Goal: Transaction & Acquisition: Purchase product/service

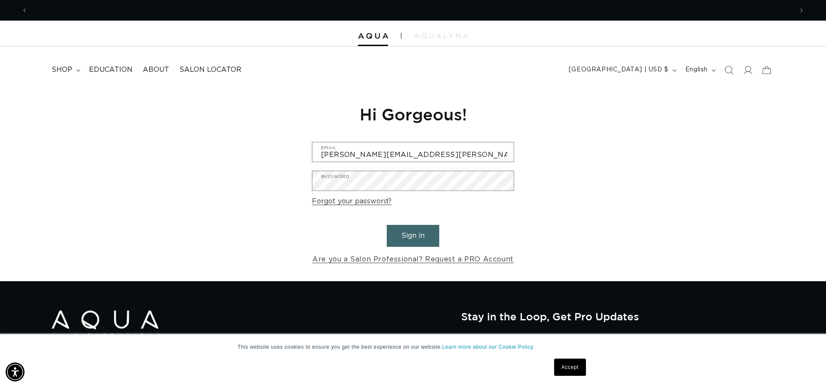
scroll to position [0, 1529]
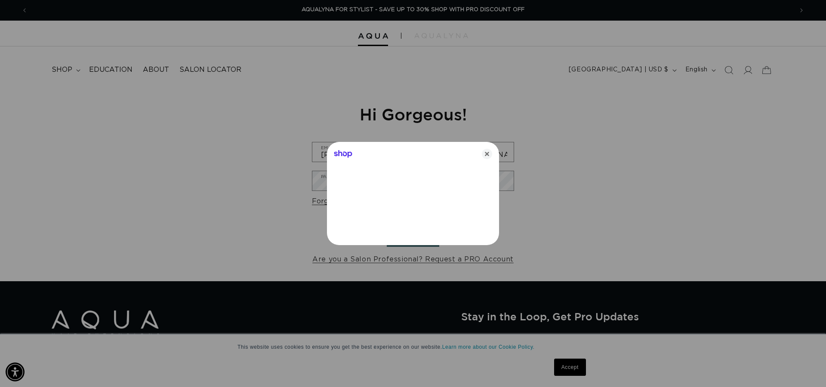
type input "jaclyn.bonica@gmail.com"
click at [488, 154] on icon "Close" at bounding box center [487, 154] width 10 height 10
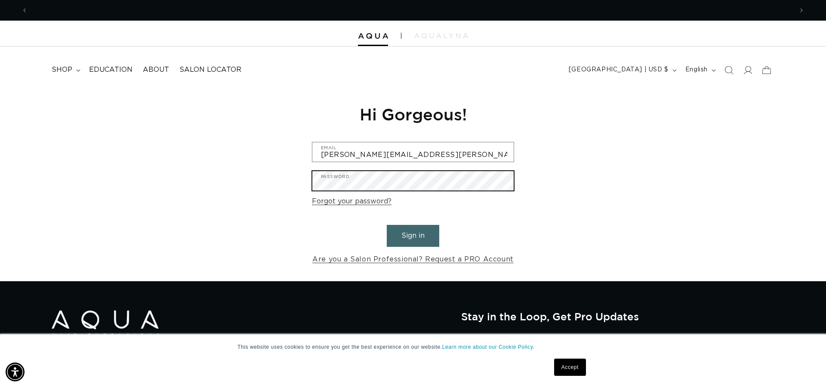
scroll to position [0, 765]
click at [413, 234] on button "Sign in" at bounding box center [413, 236] width 52 height 22
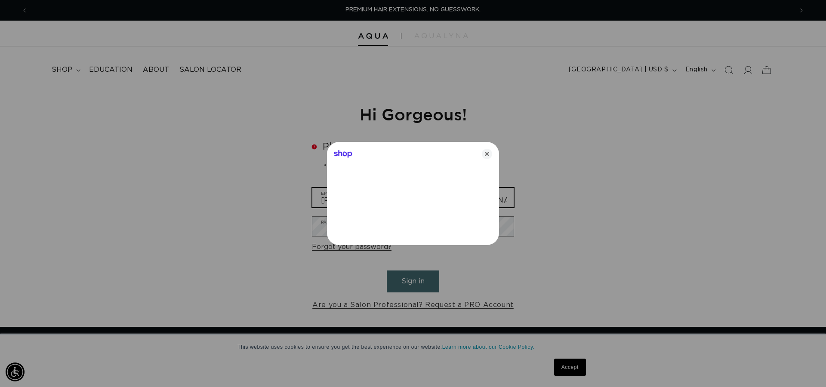
type input "jaclyn.bonica@gmail.com"
click at [488, 153] on icon "Close" at bounding box center [487, 154] width 10 height 10
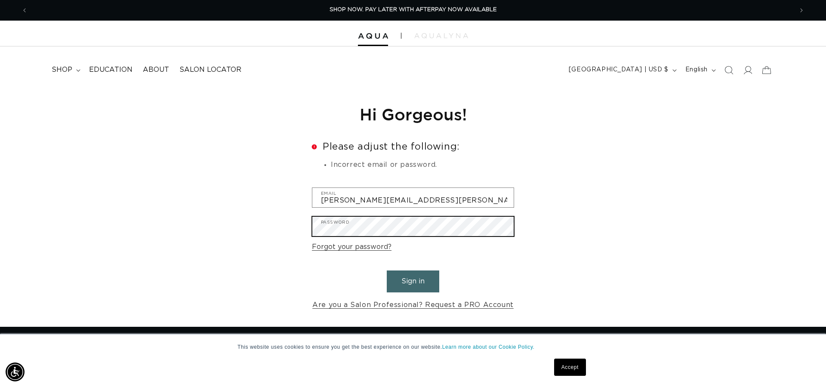
click at [413, 280] on button "Sign in" at bounding box center [413, 282] width 52 height 22
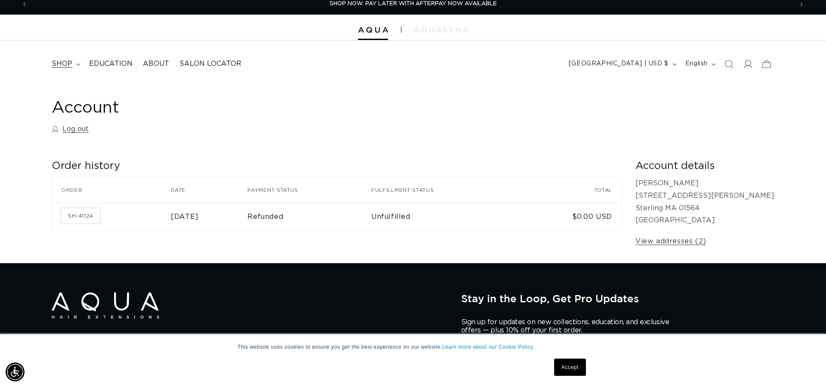
scroll to position [9, 0]
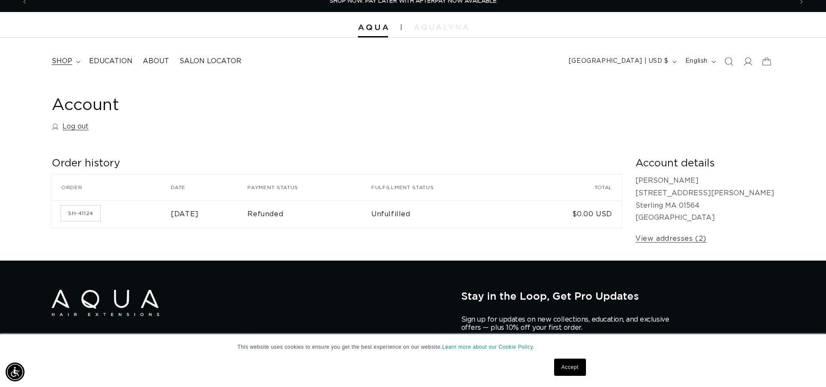
click at [70, 65] on span "shop" at bounding box center [62, 61] width 21 height 9
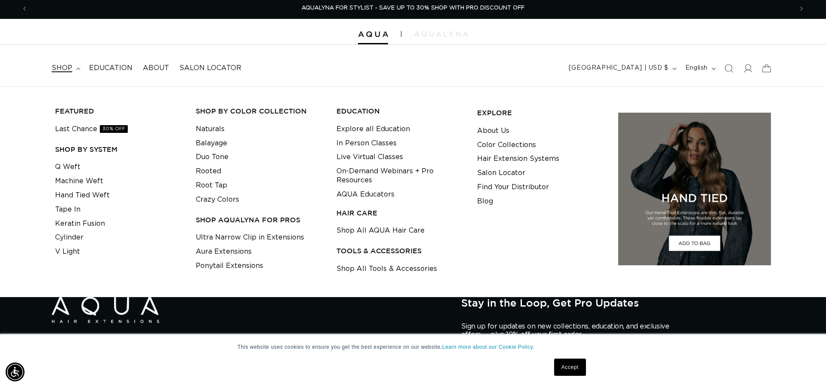
scroll to position [3, 0]
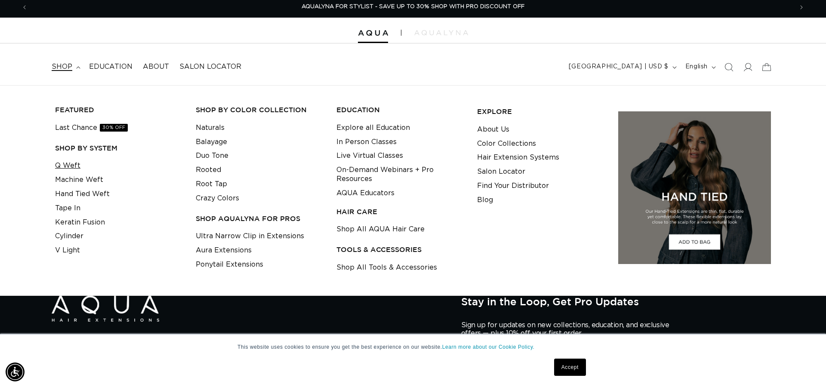
click at [69, 164] on link "Q Weft" at bounding box center [67, 166] width 25 height 14
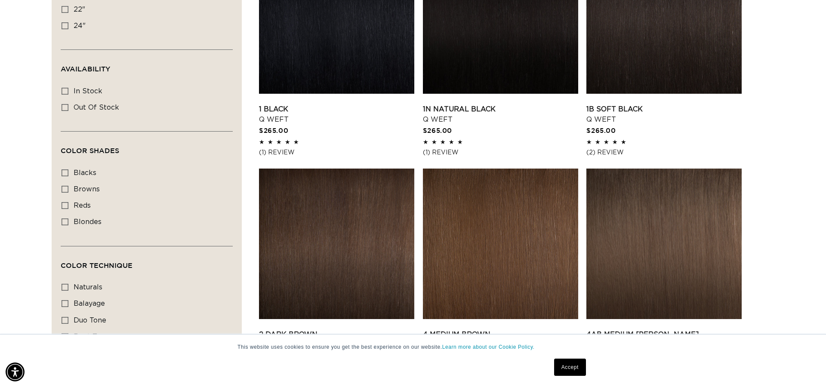
scroll to position [381, 0]
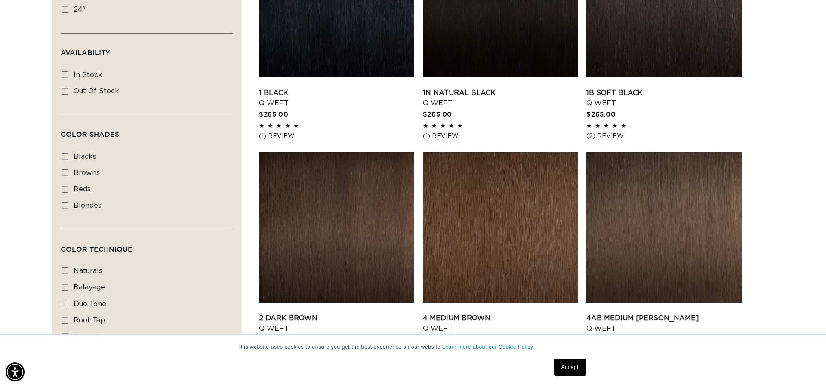
click at [575, 367] on link "Accept" at bounding box center [570, 367] width 32 height 17
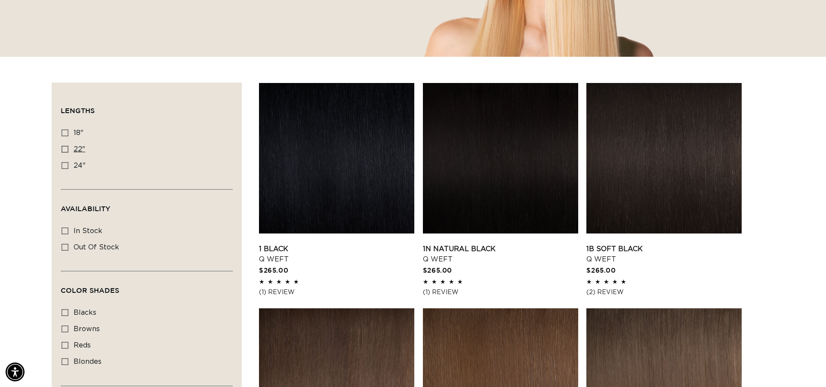
scroll to position [0, 1529]
click at [64, 149] on icon at bounding box center [65, 149] width 7 height 7
click at [64, 149] on input "22" 22" (5 products)" at bounding box center [65, 149] width 7 height 7
checkbox input "true"
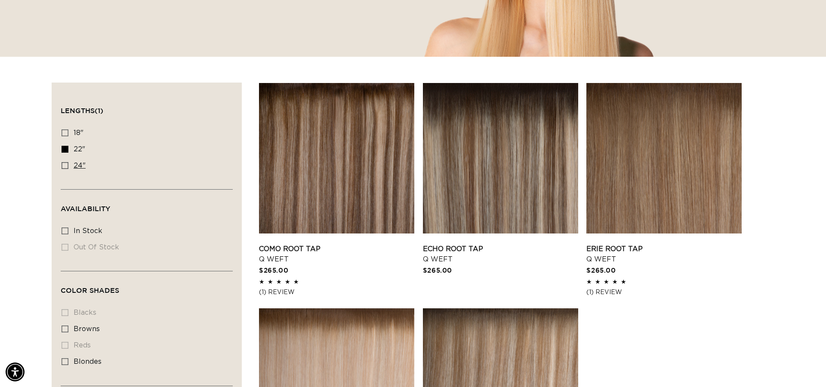
click at [65, 164] on icon at bounding box center [65, 165] width 7 height 7
click at [65, 164] on input "24" 24" (5 products)" at bounding box center [65, 165] width 7 height 7
checkbox input "true"
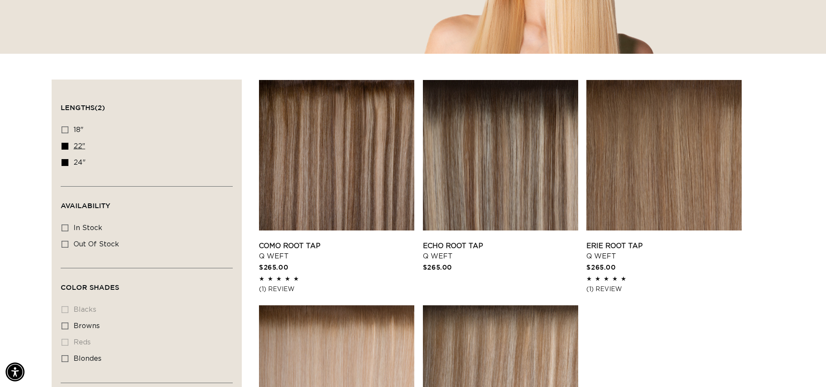
click at [68, 145] on icon at bounding box center [65, 146] width 7 height 7
click at [68, 145] on input "22" 22" (5 products)" at bounding box center [65, 146] width 7 height 7
checkbox input "false"
click at [64, 160] on icon at bounding box center [65, 162] width 7 height 7
click at [64, 160] on input "24" 24" (5 products)" at bounding box center [65, 162] width 7 height 7
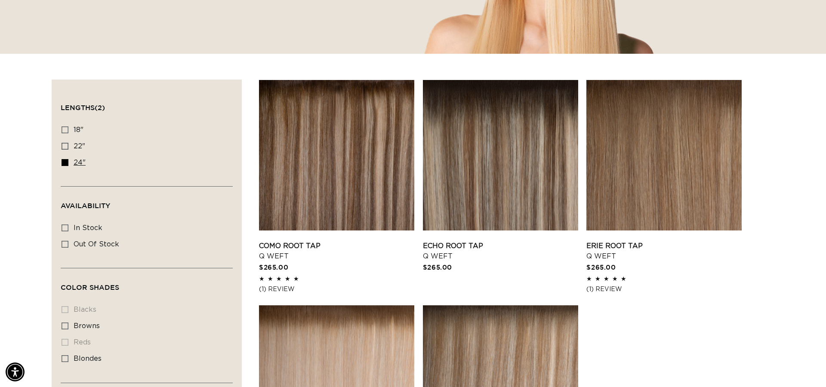
checkbox input "false"
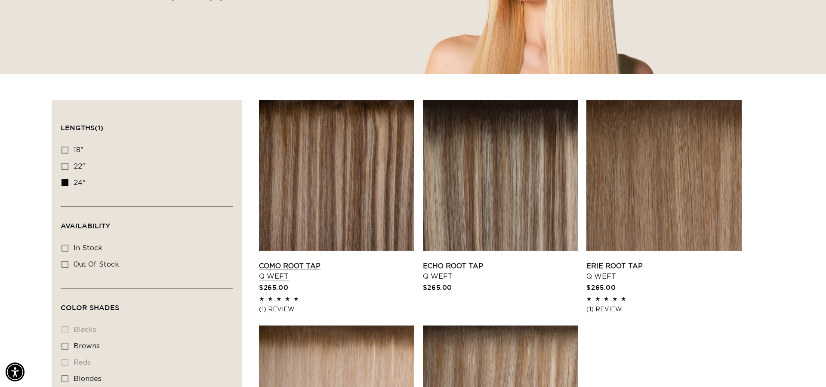
scroll to position [0, 765]
drag, startPoint x: 64, startPoint y: 181, endPoint x: 74, endPoint y: 179, distance: 10.5
click at [63, 181] on icon at bounding box center [65, 182] width 7 height 7
click at [63, 181] on input "24" 24" (5 products)" at bounding box center [65, 182] width 7 height 7
checkbox input "false"
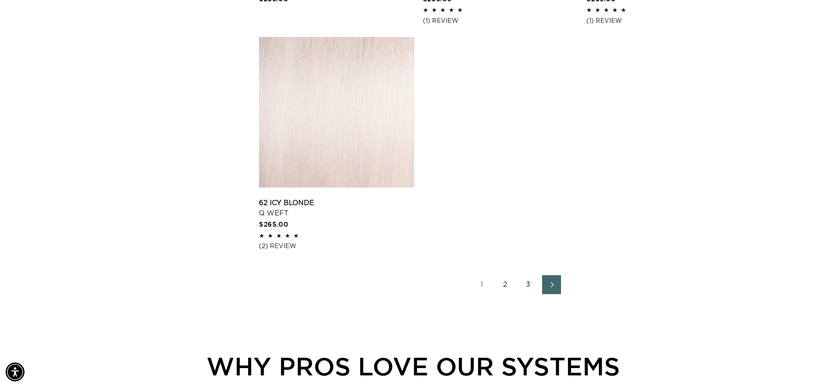
click at [505, 282] on link "2" at bounding box center [504, 284] width 19 height 19
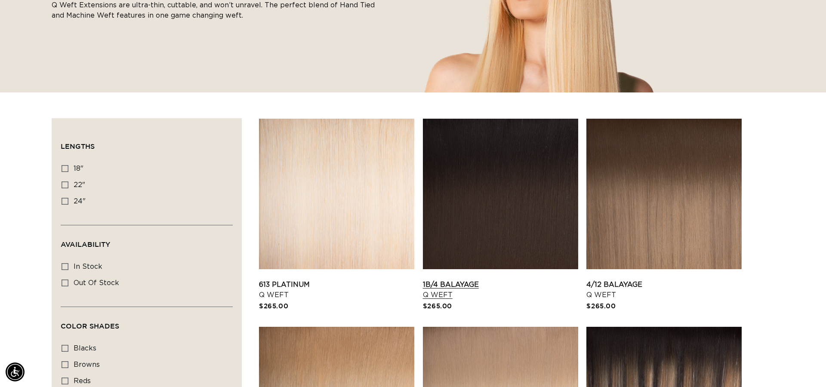
scroll to position [182, 0]
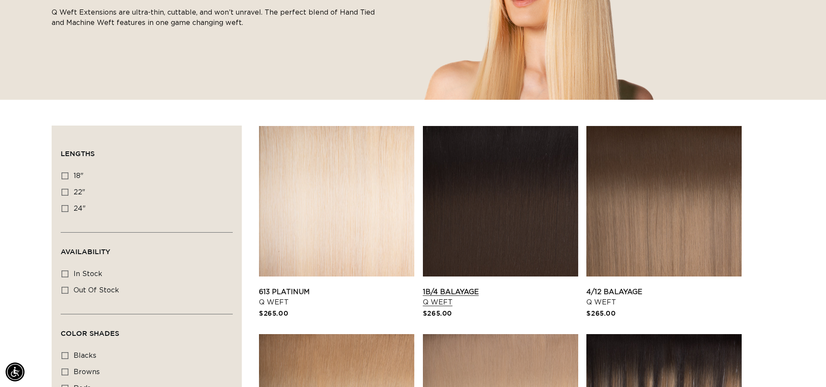
click at [496, 287] on link "1B/4 Balayage Q Weft" at bounding box center [500, 297] width 155 height 21
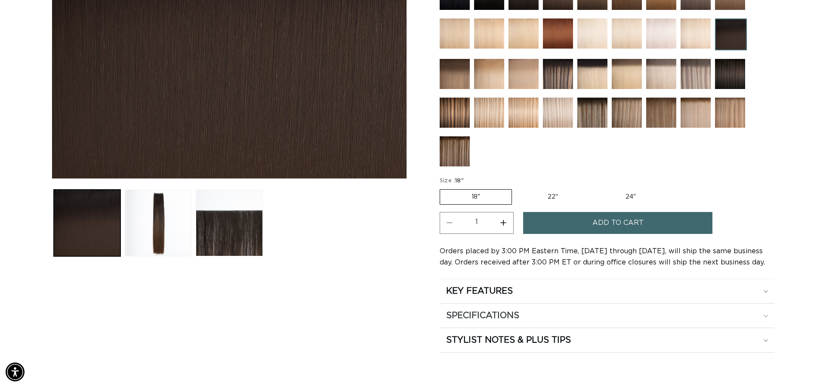
scroll to position [276, 0]
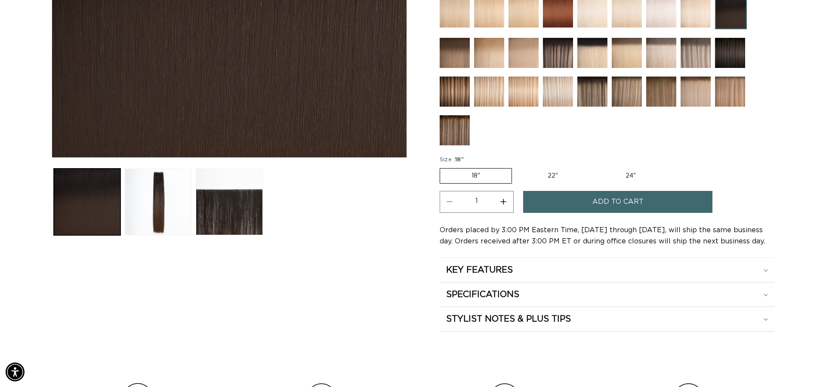
click at [549, 177] on label "22" Variant sold out or unavailable" at bounding box center [552, 176] width 73 height 15
click at [517, 167] on input "22" Variant sold out or unavailable" at bounding box center [516, 166] width 0 height 0
radio input "true"
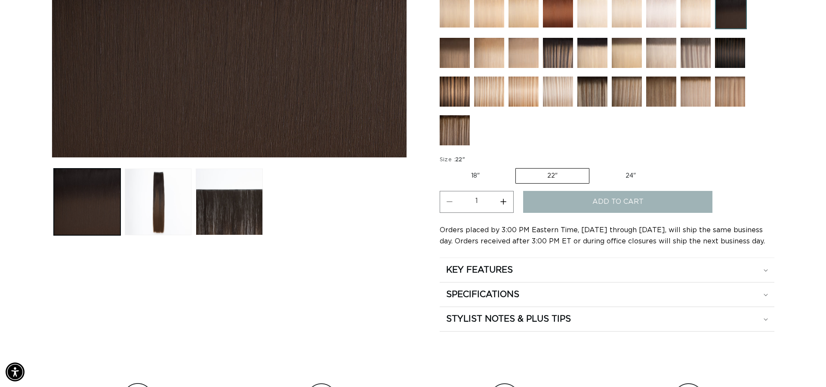
scroll to position [0, 765]
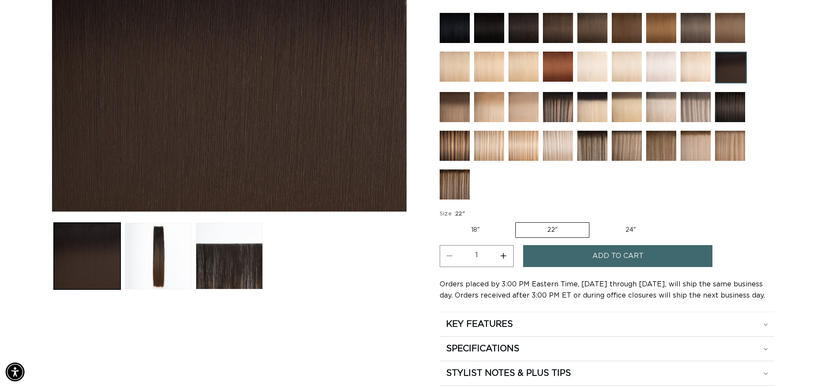
scroll to position [0, 765]
click at [624, 230] on label "24" Variant sold out or unavailable" at bounding box center [630, 230] width 73 height 15
click at [594, 221] on input "24" Variant sold out or unavailable" at bounding box center [593, 221] width 0 height 0
radio input "true"
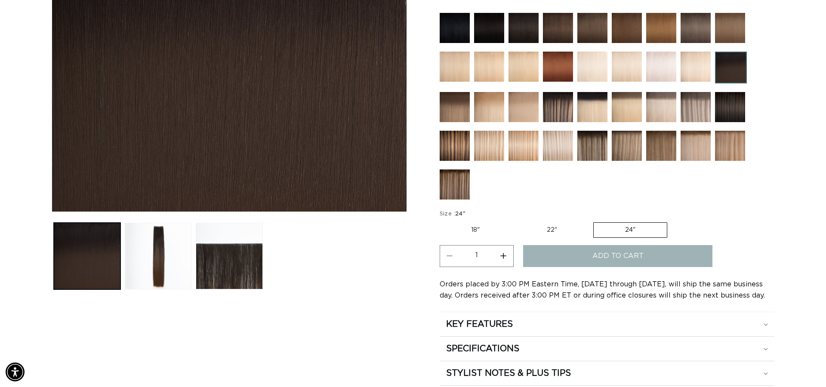
scroll to position [0, 1529]
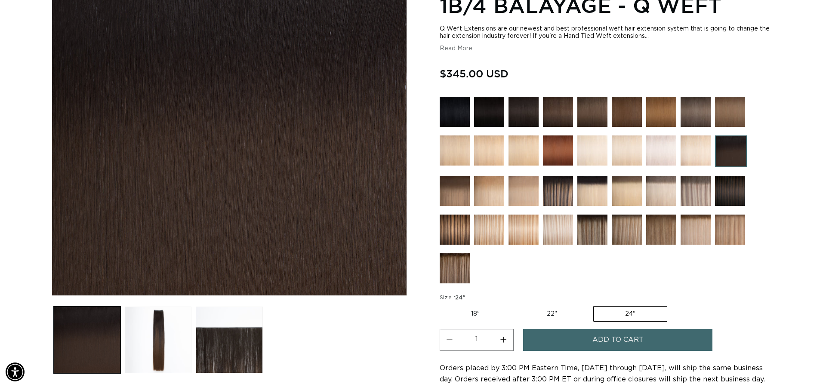
scroll to position [0, 1529]
click at [618, 341] on span "Add to cart" at bounding box center [617, 340] width 51 height 22
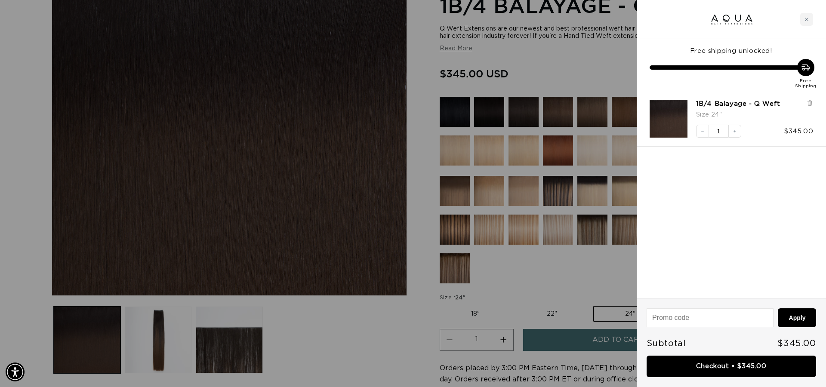
scroll to position [0, 765]
drag, startPoint x: 597, startPoint y: 281, endPoint x: 591, endPoint y: 301, distance: 21.1
click at [597, 281] on div at bounding box center [413, 193] width 826 height 387
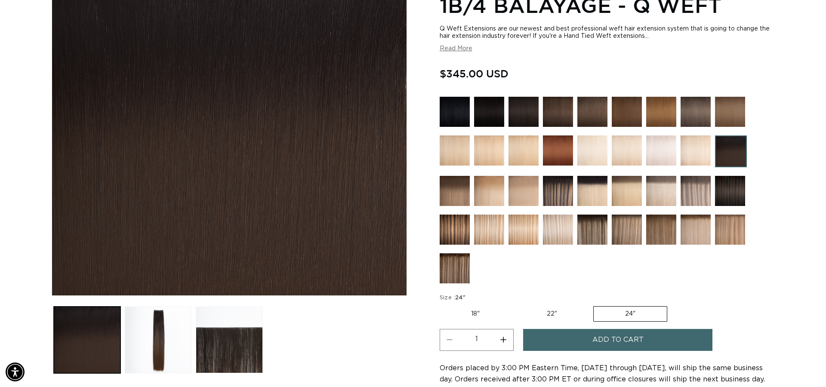
drag, startPoint x: 556, startPoint y: 310, endPoint x: 562, endPoint y: 312, distance: 6.4
click at [555, 310] on label "22" Variant sold out or unavailable" at bounding box center [551, 314] width 73 height 15
click at [516, 305] on input "22" Variant sold out or unavailable" at bounding box center [515, 304] width 0 height 0
radio input "true"
click at [592, 341] on button "Add to cart" at bounding box center [617, 340] width 189 height 22
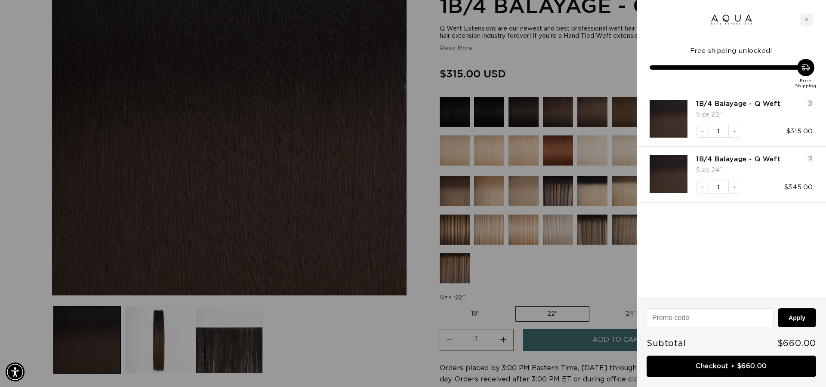
scroll to position [0, 1529]
click at [811, 18] on div "Close cart" at bounding box center [806, 19] width 13 height 13
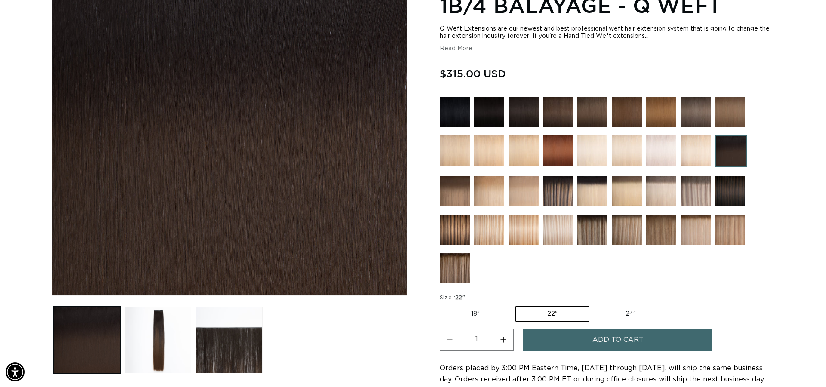
scroll to position [0, 765]
